Goal: Information Seeking & Learning: Learn about a topic

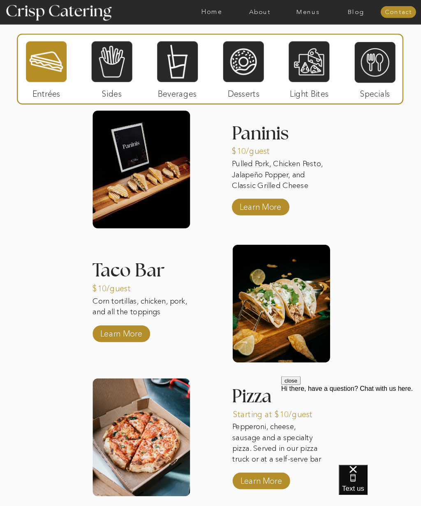
scroll to position [868, 0]
click at [374, 73] on div at bounding box center [375, 63] width 41 height 42
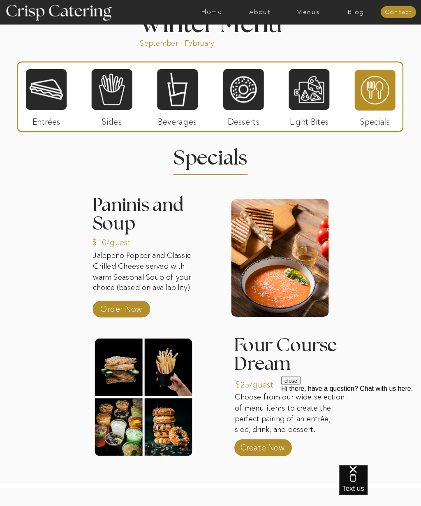
scroll to position [787, 0]
click at [184, 81] on div at bounding box center [177, 90] width 41 height 42
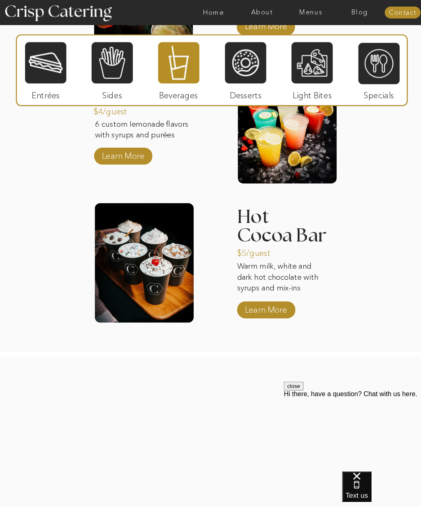
scroll to position [1054, 0]
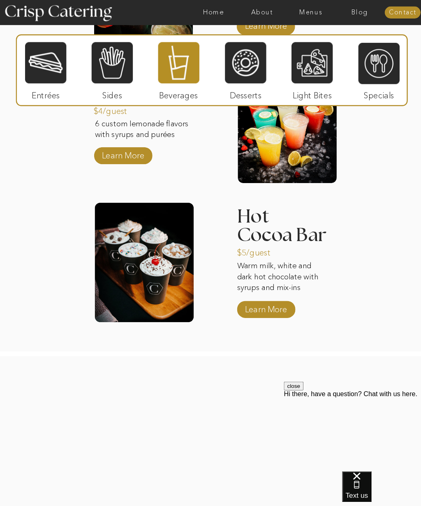
click at [229, 72] on div at bounding box center [243, 62] width 41 height 42
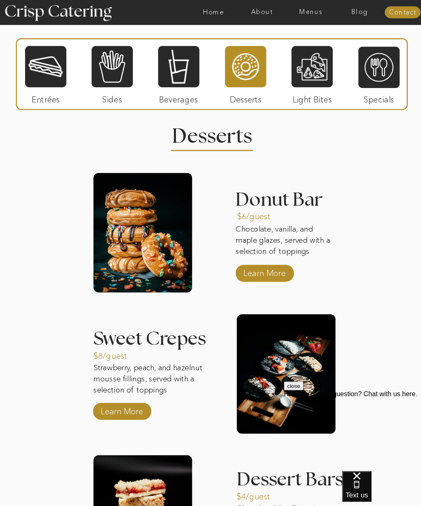
scroll to position [811, 0]
click at [313, 69] on div at bounding box center [309, 66] width 41 height 42
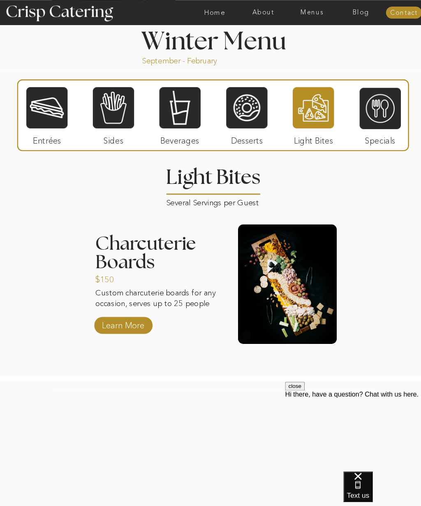
scroll to position [771, 0]
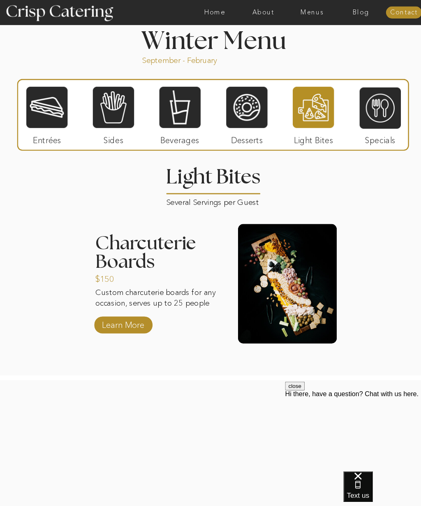
click at [105, 102] on div at bounding box center [112, 106] width 41 height 42
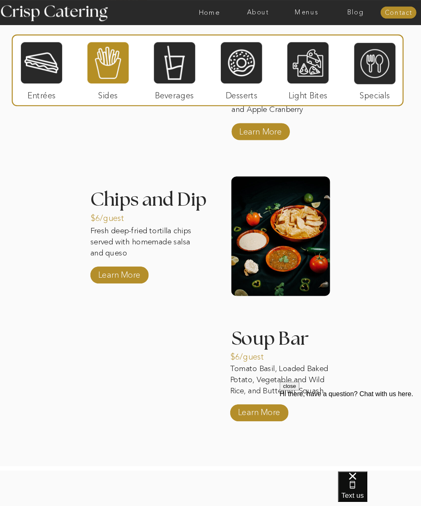
scroll to position [1082, 0]
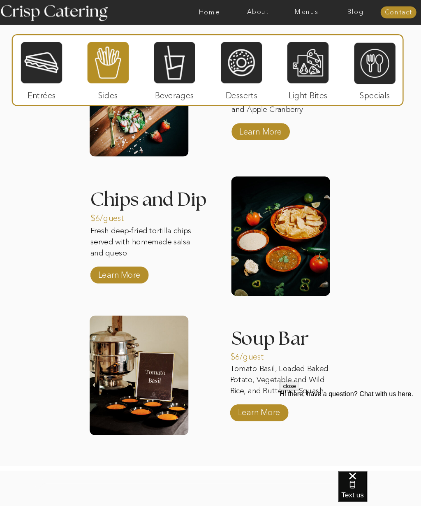
click at [108, 269] on p "Learn More" at bounding box center [123, 270] width 46 height 20
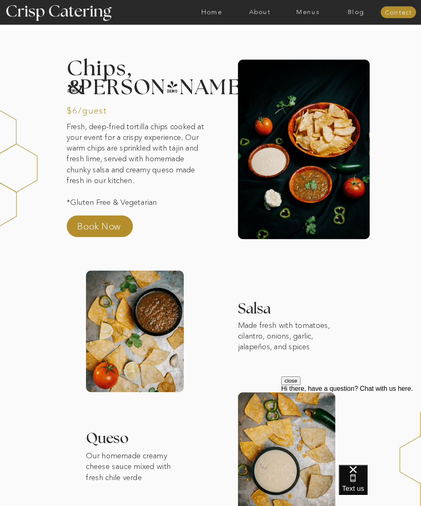
click at [304, 14] on nav "Menus" at bounding box center [308, 12] width 48 height 7
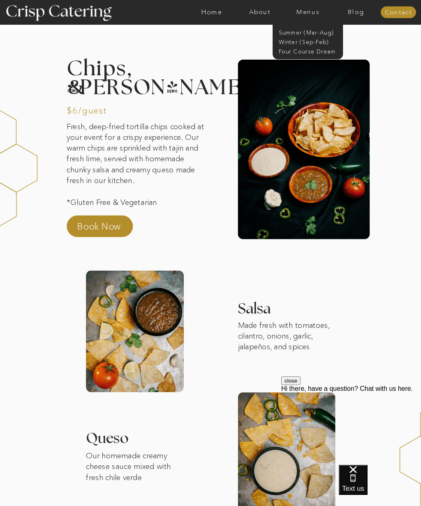
click at [285, 39] on nav "Winter (Sep-Feb)" at bounding box center [308, 41] width 58 height 7
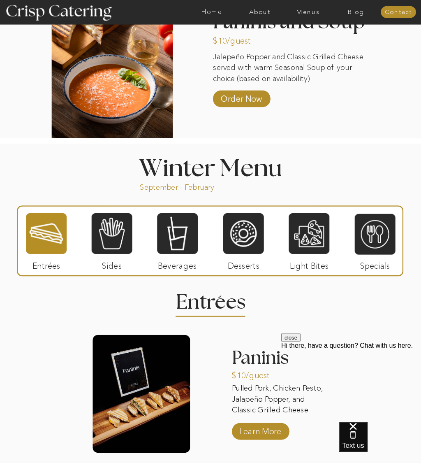
scroll to position [644, 0]
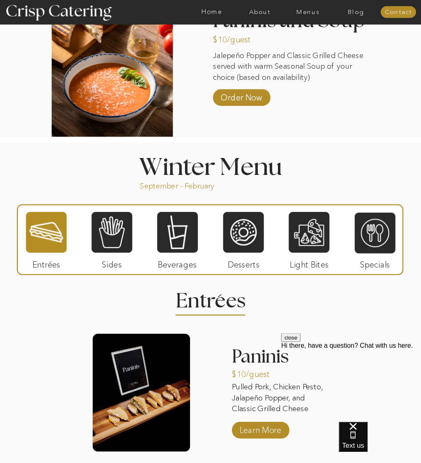
click at [306, 261] on p "Light Bites" at bounding box center [309, 263] width 46 height 20
click at [299, 263] on p "Light Bites" at bounding box center [309, 263] width 46 height 20
click at [302, 245] on div at bounding box center [309, 232] width 41 height 42
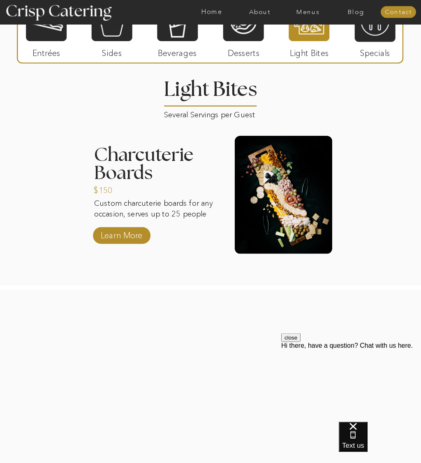
scroll to position [775, 0]
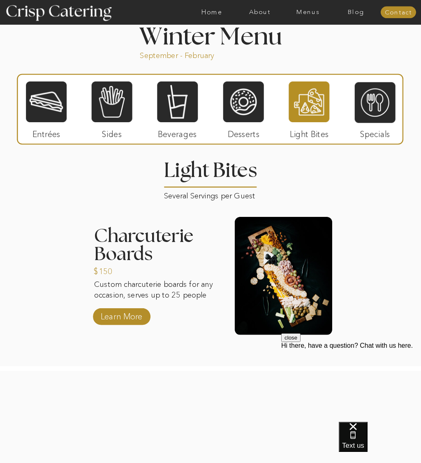
click at [380, 115] on div at bounding box center [375, 102] width 41 height 42
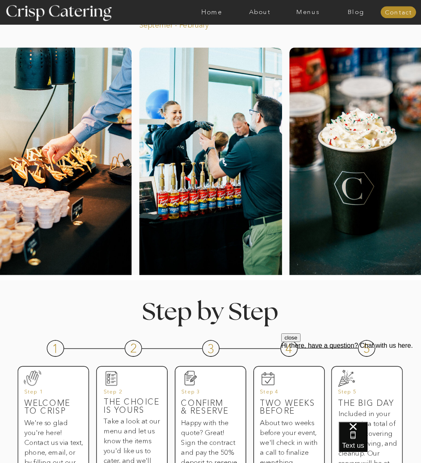
scroll to position [48, 0]
